Goal: Check status: Check status

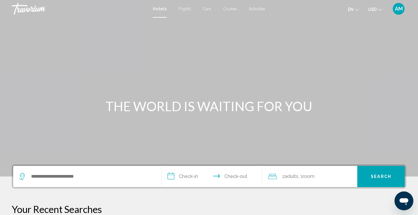
click at [403, 9] on span "AM" at bounding box center [399, 9] width 8 height 6
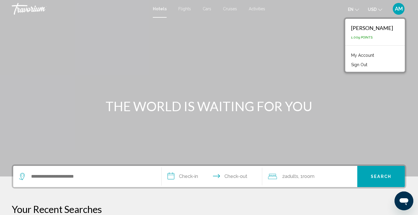
click at [376, 54] on link "My Account" at bounding box center [363, 55] width 29 height 8
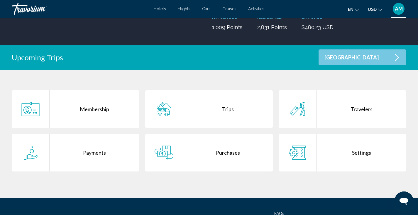
scroll to position [86, 0]
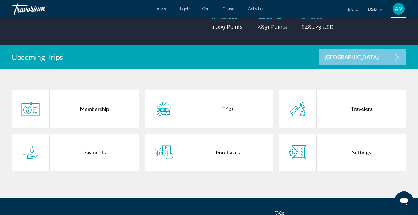
click at [190, 123] on div "Trips" at bounding box center [228, 109] width 90 height 38
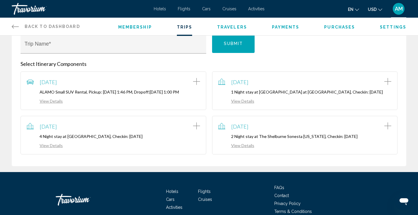
scroll to position [111, 0]
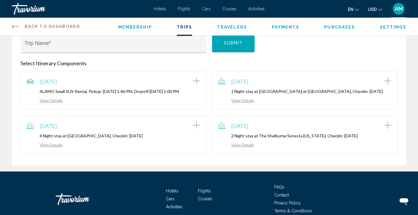
click at [231, 135] on div "June 22, 2025 2 Night stay at The Shelburne Sonesta New York, Checkin: 2025-06-…" at bounding box center [305, 134] width 174 height 26
drag, startPoint x: 258, startPoint y: 134, endPoint x: 317, endPoint y: 136, distance: 59.3
click at [317, 136] on p "2 Night stay at The Shelburne Sonesta New York, Checkin: 2025-06-22" at bounding box center [305, 135] width 174 height 5
copy p "The Shelburne Sonesta New York"
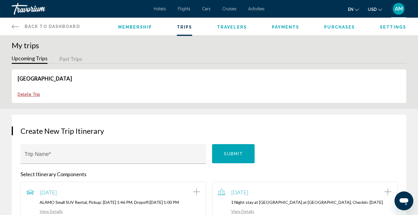
scroll to position [0, 0]
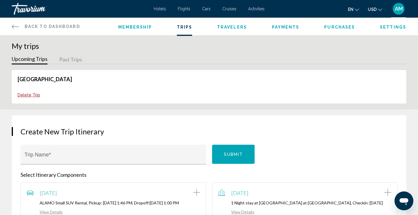
click at [54, 25] on span "Back to Dashboard" at bounding box center [53, 26] width 56 height 5
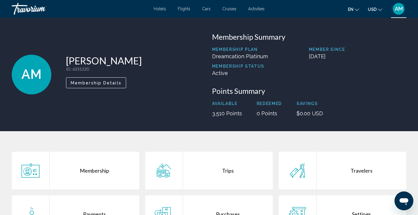
click at [35, 7] on div "Travorium" at bounding box center [41, 9] width 59 height 12
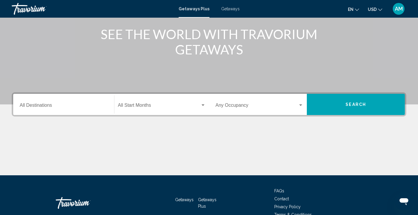
scroll to position [72, 0]
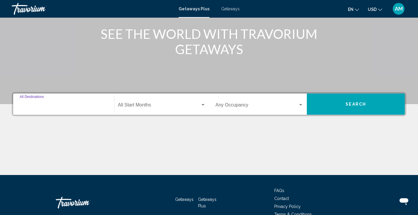
click at [63, 105] on input "Destination All Destinations" at bounding box center [64, 105] width 88 height 5
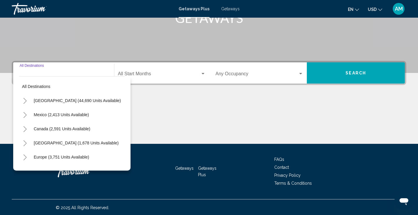
scroll to position [104, 0]
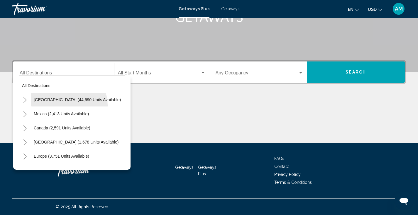
click at [63, 105] on button "[GEOGRAPHIC_DATA] (44,690 units available)" at bounding box center [77, 100] width 93 height 14
type input "**********"
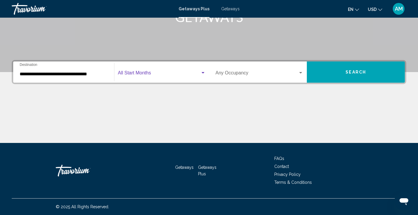
click at [142, 73] on span "Search widget" at bounding box center [159, 73] width 83 height 5
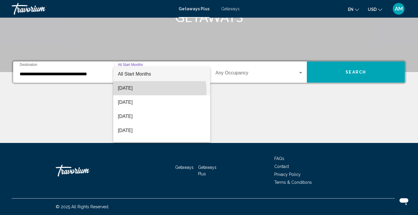
click at [147, 91] on span "[DATE]" at bounding box center [162, 88] width 88 height 14
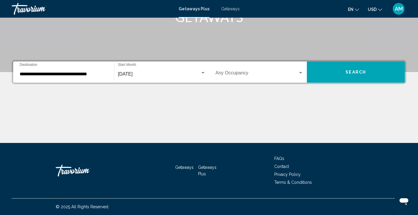
click at [234, 71] on div "Occupancy Any Occupancy" at bounding box center [260, 72] width 88 height 19
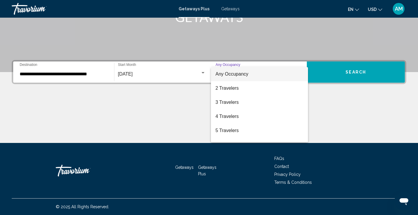
click at [237, 74] on span "Any Occupancy" at bounding box center [232, 73] width 33 height 5
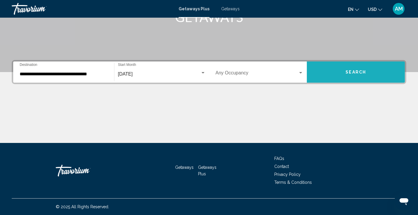
click at [335, 72] on button "Search" at bounding box center [356, 71] width 98 height 21
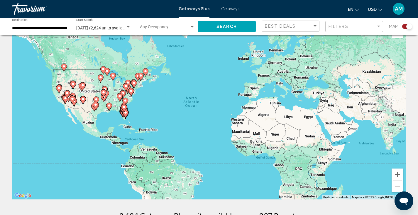
scroll to position [14, 0]
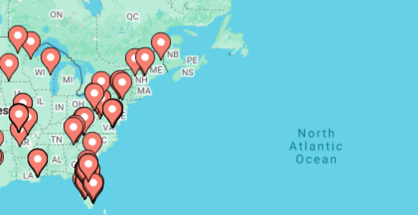
click at [138, 90] on div "To activate drag with keyboard, press Alt + Enter. Once in keyboard drag state,…" at bounding box center [209, 115] width 395 height 176
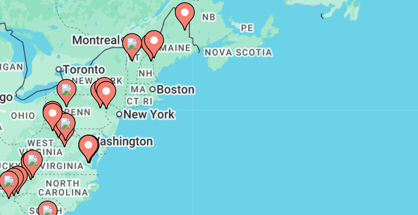
click at [125, 85] on div "To activate drag with keyboard, press Alt + Enter. Once in keyboard drag state,…" at bounding box center [209, 115] width 395 height 176
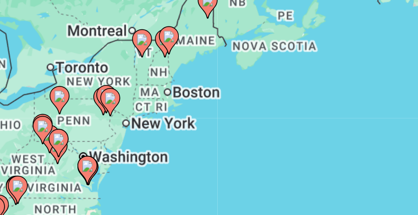
click at [125, 85] on div "To activate drag with keyboard, press Alt + Enter. Once in keyboard drag state,…" at bounding box center [209, 115] width 395 height 176
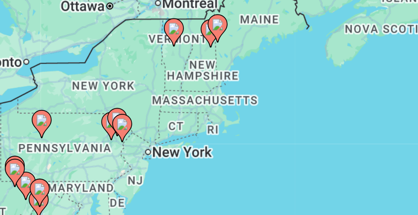
click at [131, 90] on div "To activate drag with keyboard, press Alt + Enter. Once in keyboard drag state,…" at bounding box center [209, 115] width 395 height 176
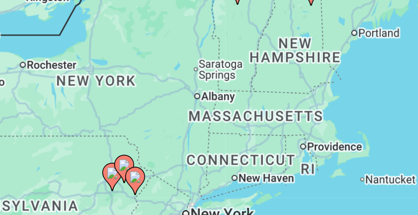
click at [139, 103] on div "To activate drag with keyboard, press Alt + Enter. Once in keyboard drag state,…" at bounding box center [209, 115] width 395 height 176
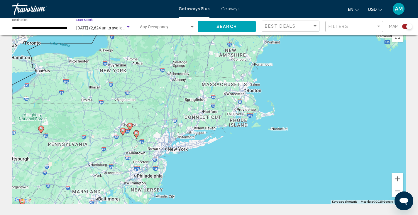
click at [120, 26] on span "[DATE] (2,624 units available)" at bounding box center [102, 28] width 53 height 5
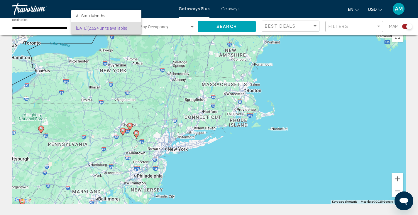
click at [228, 11] on div at bounding box center [209, 107] width 418 height 215
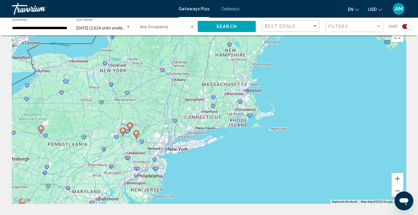
click at [228, 11] on span "Getaways" at bounding box center [230, 8] width 19 height 5
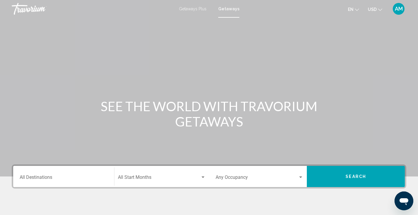
click at [75, 174] on div "Destination All Destinations" at bounding box center [64, 176] width 88 height 19
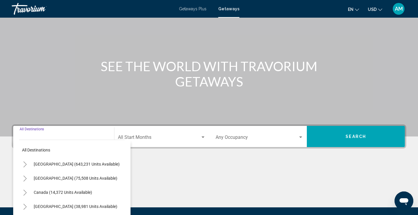
scroll to position [104, 0]
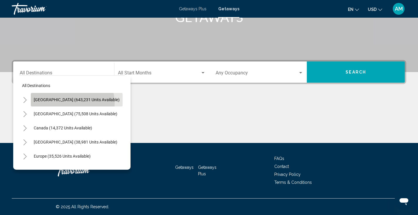
click at [72, 103] on button "[GEOGRAPHIC_DATA] (643,231 units available)" at bounding box center [77, 100] width 92 height 14
type input "**********"
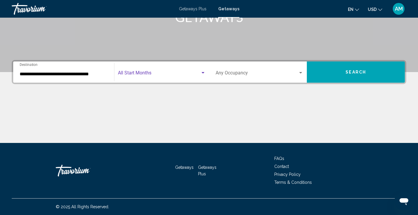
click at [153, 74] on span "Search widget" at bounding box center [159, 73] width 83 height 5
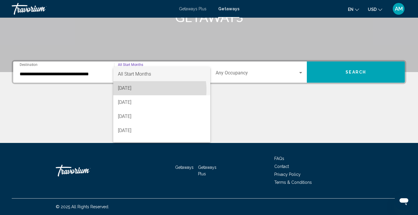
click at [144, 90] on span "[DATE]" at bounding box center [162, 88] width 88 height 14
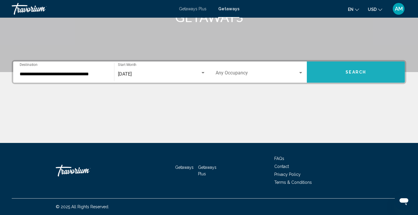
click at [336, 69] on button "Search" at bounding box center [356, 71] width 98 height 21
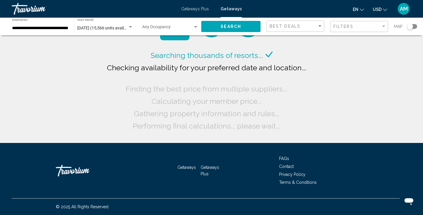
click at [271, 54] on div "Searching thousands of resorts... Checking availability for your preferred date…" at bounding box center [211, 90] width 212 height 83
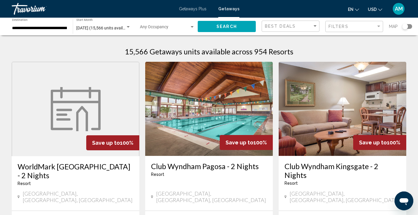
click at [407, 26] on div "Search widget" at bounding box center [406, 26] width 6 height 6
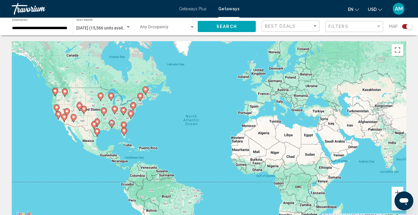
click at [134, 100] on div "To activate drag with keyboard, press Alt + Enter. Once in keyboard drag state,…" at bounding box center [209, 129] width 395 height 176
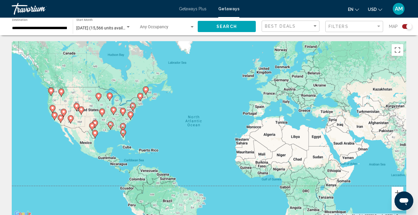
click at [134, 100] on div "To activate drag with keyboard, press Alt + Enter. Once in keyboard drag state,…" at bounding box center [209, 129] width 395 height 176
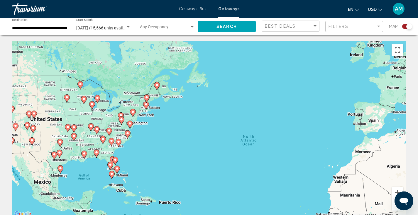
click at [134, 100] on div "To activate drag with keyboard, press Alt + Enter. Once in keyboard drag state,…" at bounding box center [209, 129] width 395 height 176
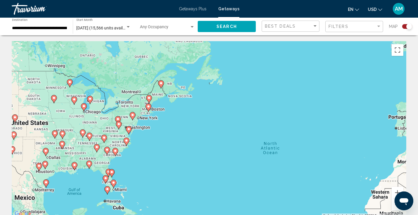
click at [134, 100] on div "To activate drag with keyboard, press Alt + Enter. Once in keyboard drag state,…" at bounding box center [209, 129] width 395 height 176
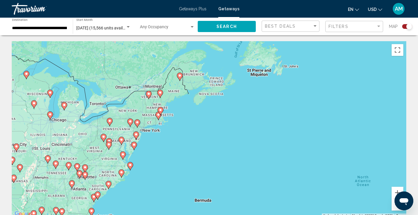
click at [128, 116] on div "To activate drag with keyboard, press Alt + Enter. Once in keyboard drag state,…" at bounding box center [209, 129] width 395 height 176
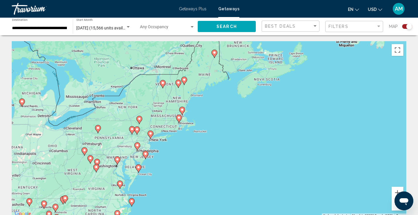
click at [128, 116] on div "To activate drag with keyboard, press Alt + Enter. Once in keyboard drag state,…" at bounding box center [209, 129] width 395 height 176
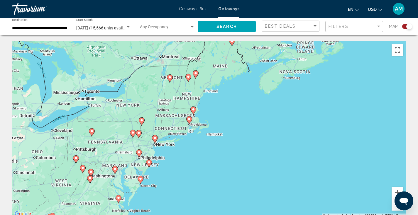
click at [128, 116] on div "To activate drag with keyboard, press Alt + Enter. Once in keyboard drag state,…" at bounding box center [209, 129] width 395 height 176
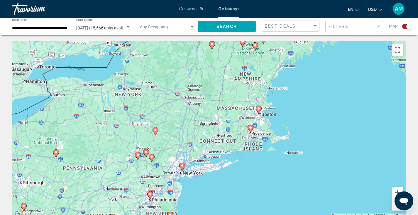
click at [166, 142] on div "To activate drag with keyboard, press Alt + Enter. Once in keyboard drag state,…" at bounding box center [209, 129] width 395 height 176
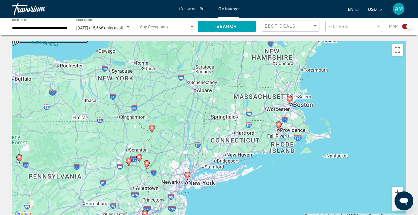
click at [166, 142] on div "To activate drag with keyboard, press Alt + Enter. Once in keyboard drag state,…" at bounding box center [209, 129] width 395 height 176
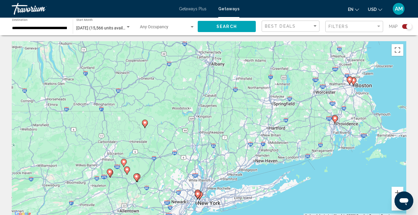
click at [144, 122] on image "Main content" at bounding box center [145, 123] width 4 height 4
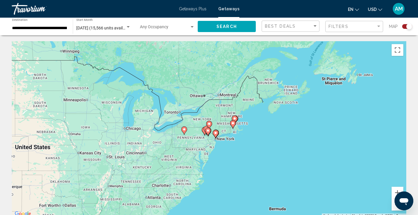
click at [210, 122] on icon "Main content" at bounding box center [208, 125] width 5 height 8
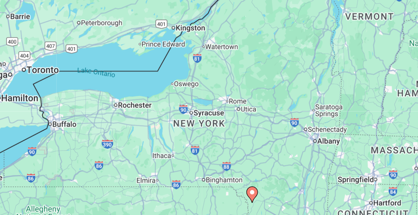
drag, startPoint x: 226, startPoint y: 98, endPoint x: 253, endPoint y: 136, distance: 46.5
click at [253, 136] on div "To activate drag with keyboard, press Alt + Enter. Once in keyboard drag state,…" at bounding box center [209, 129] width 395 height 176
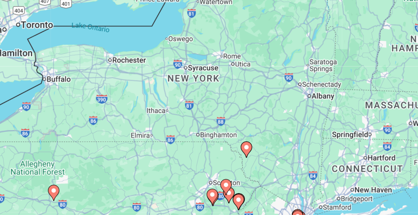
drag, startPoint x: 213, startPoint y: 132, endPoint x: 211, endPoint y: 108, distance: 23.3
click at [211, 108] on div "To activate drag with keyboard, press Alt + Enter. Once in keyboard drag state,…" at bounding box center [209, 129] width 395 height 176
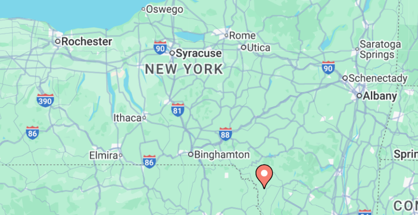
click at [244, 132] on div "To activate drag with keyboard, press Alt + Enter. Once in keyboard drag state,…" at bounding box center [209, 129] width 395 height 176
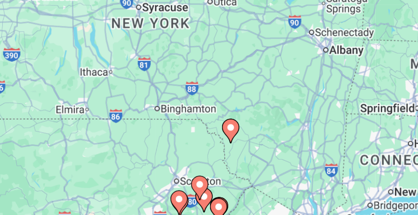
drag, startPoint x: 244, startPoint y: 132, endPoint x: 230, endPoint y: 110, distance: 25.4
click at [230, 110] on div "To activate drag with keyboard, press Alt + Enter. Once in keyboard drag state,…" at bounding box center [209, 129] width 395 height 176
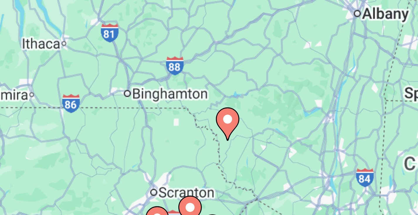
click at [216, 116] on image "Main content" at bounding box center [216, 115] width 4 height 4
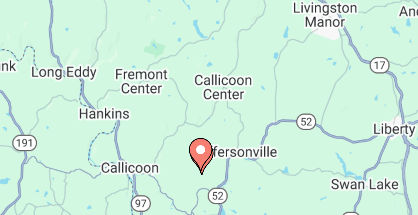
click at [209, 123] on image "Main content" at bounding box center [209, 123] width 4 height 4
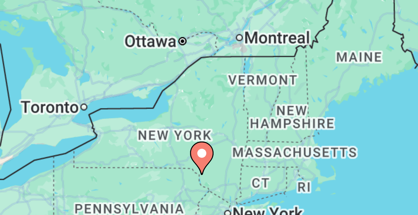
click at [209, 124] on image "Main content" at bounding box center [210, 124] width 4 height 4
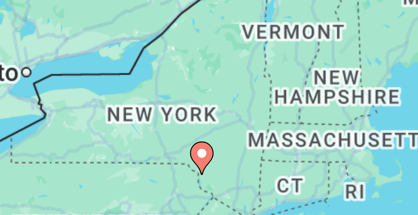
click at [209, 124] on image "Main content" at bounding box center [210, 124] width 4 height 4
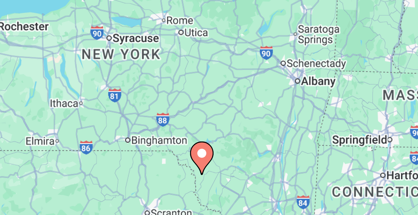
click at [209, 124] on image "Main content" at bounding box center [210, 124] width 4 height 4
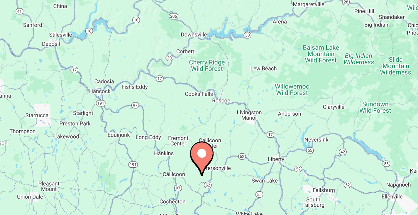
click at [209, 124] on image "Main content" at bounding box center [210, 124] width 4 height 4
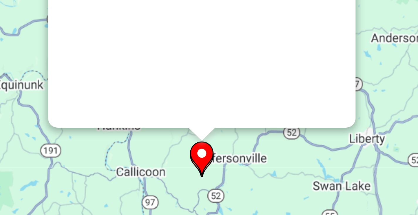
click at [209, 124] on image "Main content" at bounding box center [210, 124] width 4 height 4
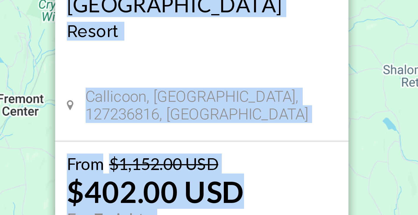
click at [209, 124] on div "[GEOGRAPHIC_DATA] - This is an adults only resort [GEOGRAPHIC_DATA], [GEOGRAPHI…" at bounding box center [209, 95] width 73 height 147
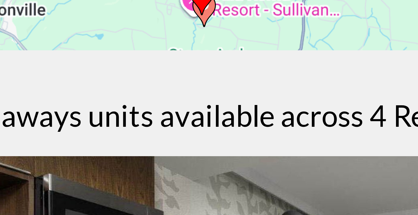
scroll to position [43, 0]
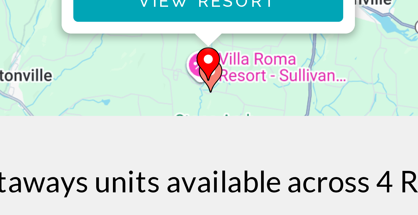
click at [211, 165] on icon "Main content" at bounding box center [210, 164] width 6 height 8
type input "**********"
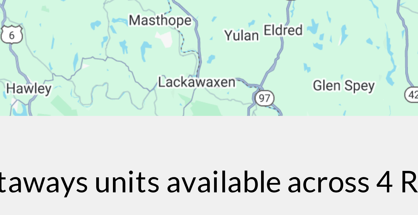
click at [217, 157] on div "To activate drag with keyboard, press Alt + Enter. Once in keyboard drag state,…" at bounding box center [209, 86] width 395 height 176
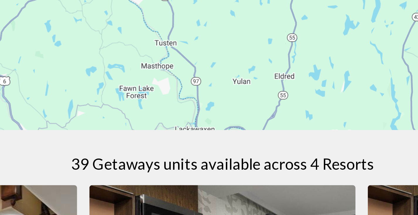
scroll to position [43, 0]
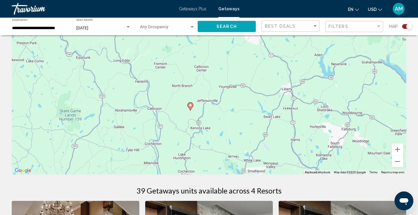
drag, startPoint x: 233, startPoint y: 88, endPoint x: 216, endPoint y: 210, distance: 122.4
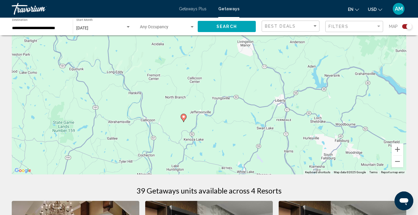
click at [194, 128] on div "To activate drag with keyboard, press Alt + Enter. Once in keyboard drag state,…" at bounding box center [209, 86] width 395 height 176
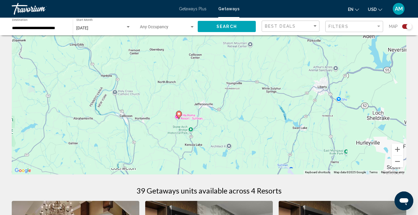
click at [194, 128] on div "To activate drag with keyboard, press Alt + Enter. Once in keyboard drag state,…" at bounding box center [209, 86] width 395 height 176
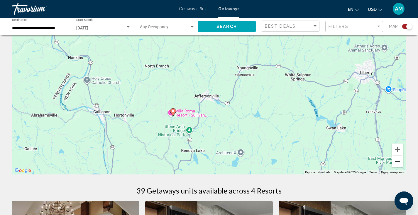
click at [401, 161] on button "Zoom out" at bounding box center [398, 161] width 12 height 12
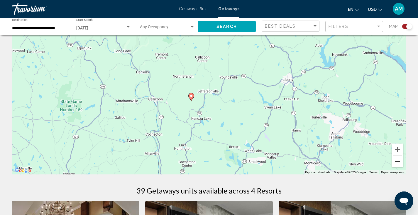
click at [401, 161] on button "Zoom out" at bounding box center [398, 161] width 12 height 12
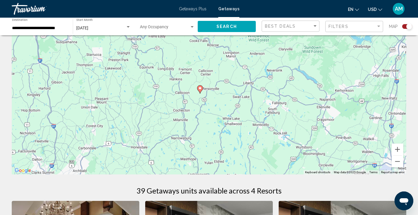
click at [355, 24] on div "Filters" at bounding box center [355, 26] width 53 height 11
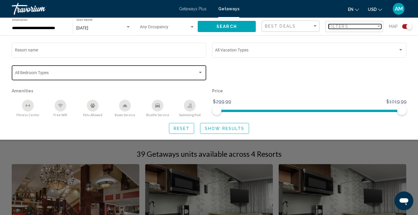
scroll to position [80, 0]
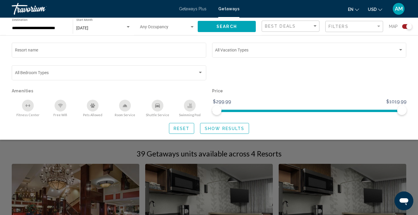
click at [190, 9] on span "Getaways Plus" at bounding box center [193, 8] width 28 height 5
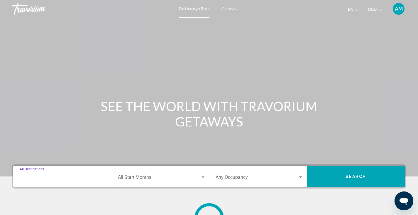
click at [79, 180] on input "Destination All Destinations" at bounding box center [64, 178] width 88 height 5
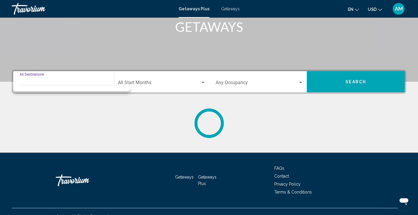
scroll to position [104, 0]
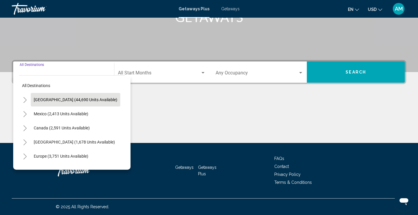
click at [77, 102] on button "[GEOGRAPHIC_DATA] (44,690 units available)" at bounding box center [76, 100] width 90 height 14
type input "**********"
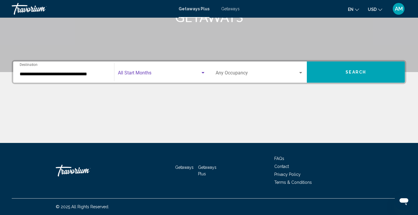
click at [147, 72] on span "Search widget" at bounding box center [159, 73] width 83 height 5
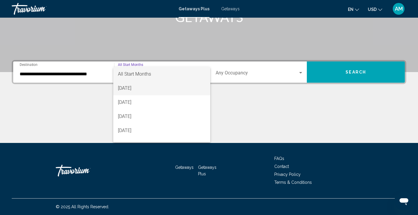
click at [144, 88] on span "[DATE]" at bounding box center [162, 88] width 88 height 14
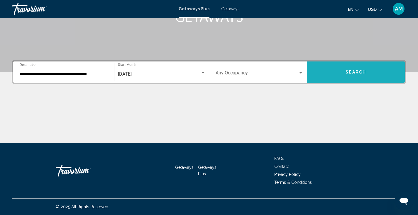
click at [345, 75] on button "Search" at bounding box center [356, 71] width 98 height 21
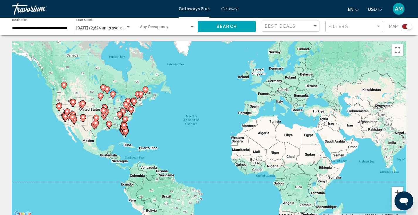
click at [151, 108] on div "To activate drag with keyboard, press Alt + Enter. Once in keyboard drag state,…" at bounding box center [209, 129] width 395 height 176
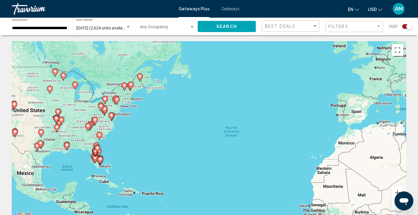
click at [151, 108] on div "To activate drag with keyboard, press Alt + Enter. Once in keyboard drag state,…" at bounding box center [209, 129] width 395 height 176
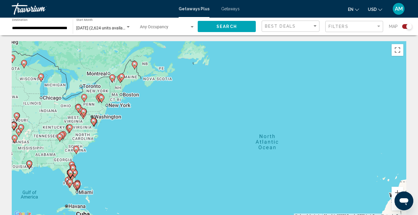
click at [151, 108] on div "To activate drag with keyboard, press Alt + Enter. Once in keyboard drag state,…" at bounding box center [209, 129] width 395 height 176
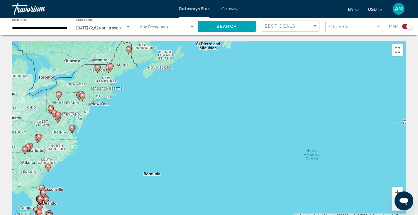
click at [80, 84] on div "To activate drag with keyboard, press Alt + Enter. Once in keyboard drag state,…" at bounding box center [209, 129] width 395 height 176
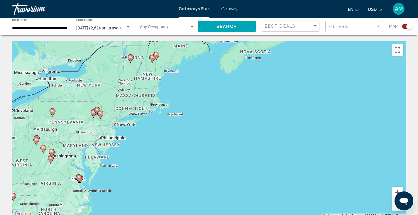
drag, startPoint x: 165, startPoint y: 90, endPoint x: 221, endPoint y: 80, distance: 56.3
click at [221, 80] on div "To activate drag with keyboard, press Alt + Enter. Once in keyboard drag state,…" at bounding box center [209, 129] width 395 height 176
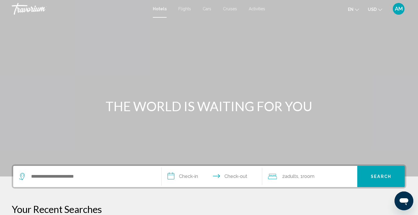
click at [399, 7] on span "AM" at bounding box center [399, 9] width 8 height 6
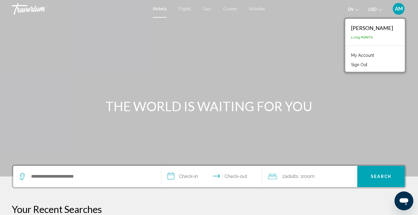
click at [377, 54] on link "My Account" at bounding box center [363, 55] width 29 height 8
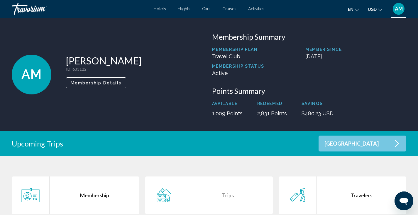
scroll to position [141, 0]
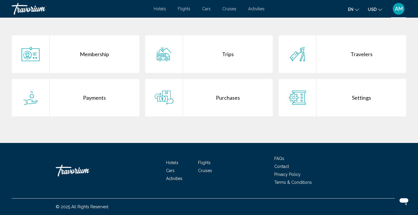
click at [224, 57] on div "Trips" at bounding box center [228, 54] width 90 height 38
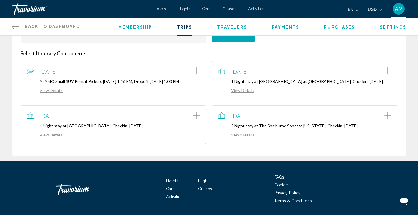
scroll to position [140, 0]
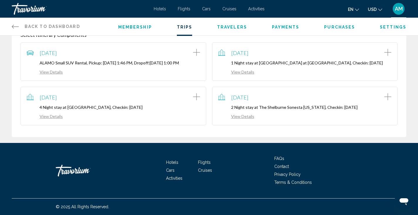
click at [249, 118] on link "View Details" at bounding box center [236, 116] width 36 height 5
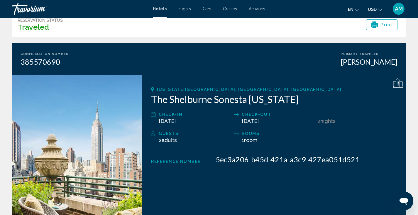
scroll to position [28, 0]
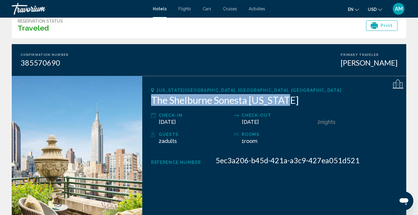
drag, startPoint x: 151, startPoint y: 100, endPoint x: 292, endPoint y: 100, distance: 141.0
click at [292, 100] on h2 "The Shelburne Sonesta New York" at bounding box center [274, 100] width 247 height 12
copy h2 "The Shelburne Sonesta New York"
